Goal: Navigation & Orientation: Find specific page/section

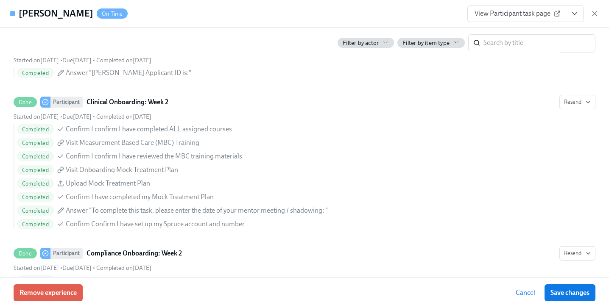
scroll to position [0, 4912]
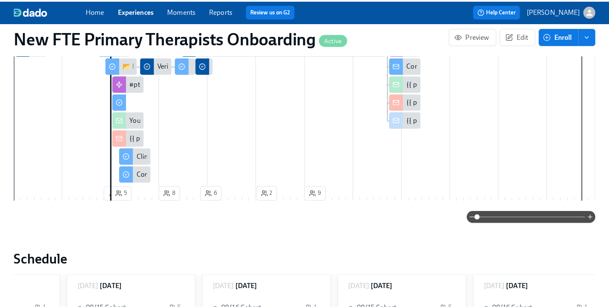
scroll to position [190, 0]
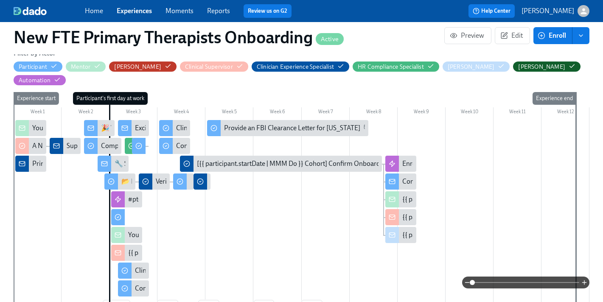
click at [135, 123] on div "Excited to Connect – Your Mentor at Charlie Health!" at bounding box center [208, 127] width 147 height 9
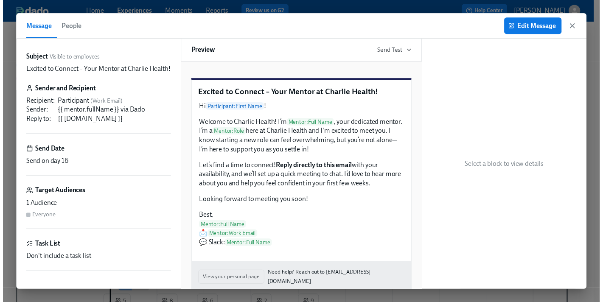
scroll to position [2, 0]
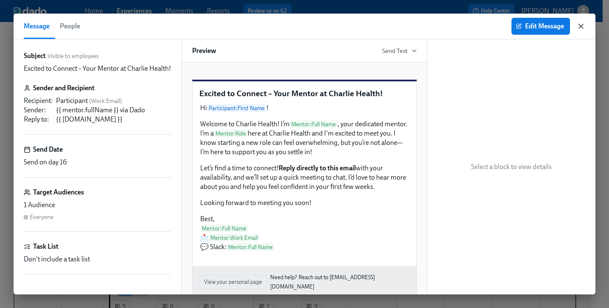
click at [580, 22] on icon "button" at bounding box center [581, 26] width 8 height 8
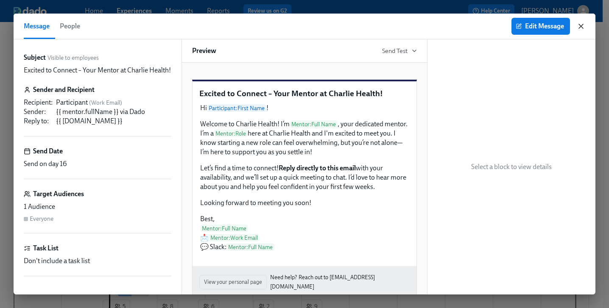
click at [584, 26] on icon "button" at bounding box center [581, 26] width 8 height 8
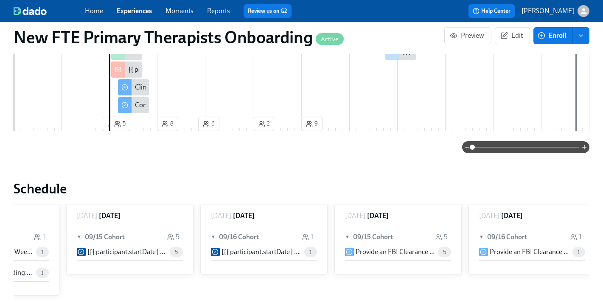
scroll to position [506, 0]
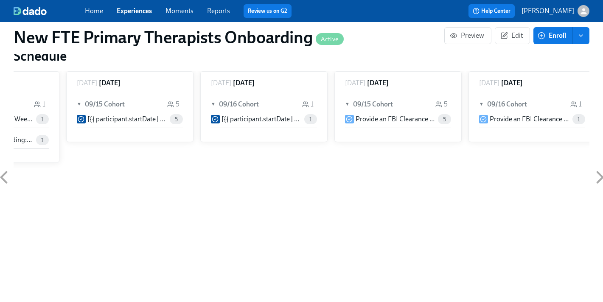
click at [3, 172] on icon at bounding box center [4, 177] width 6 height 11
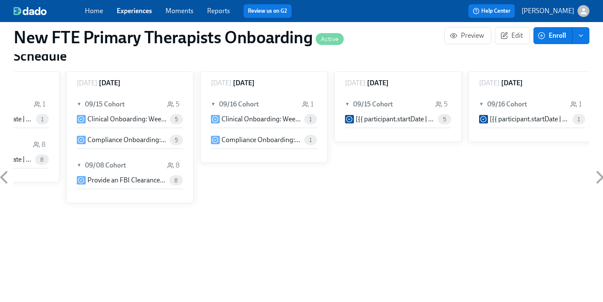
click at [3, 172] on icon at bounding box center [4, 177] width 6 height 11
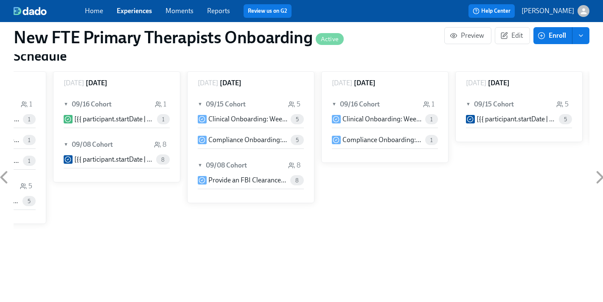
scroll to position [0, 4504]
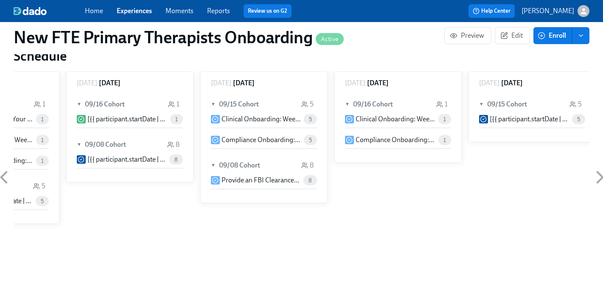
click at [3, 172] on icon at bounding box center [4, 177] width 6 height 11
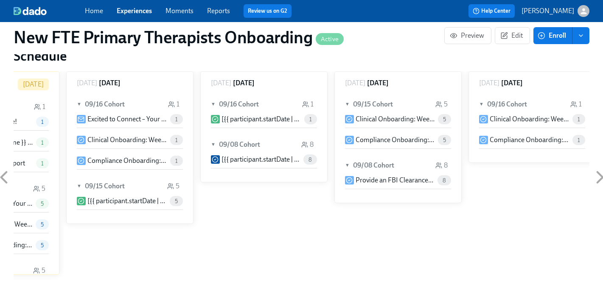
click at [3, 172] on icon at bounding box center [4, 177] width 6 height 11
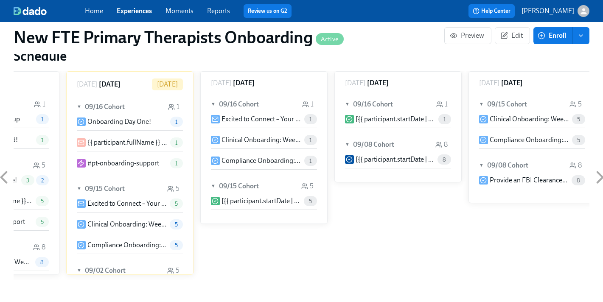
scroll to position [141, 0]
